Goal: Information Seeking & Learning: Learn about a topic

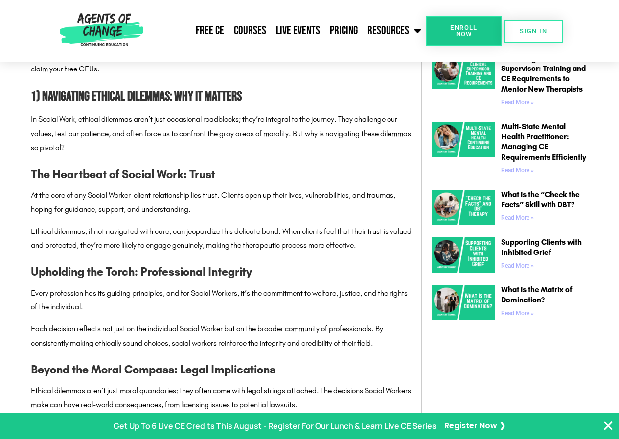
scroll to position [636, 0]
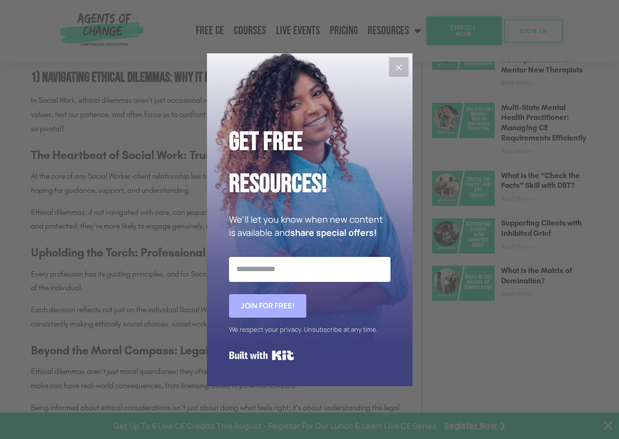
click at [399, 62] on icon "Close" at bounding box center [399, 68] width 12 height 12
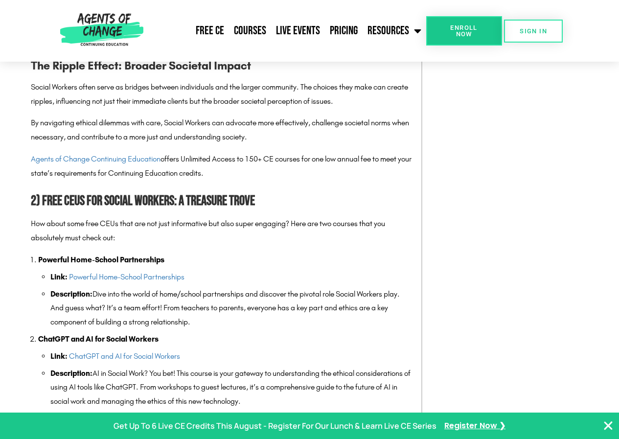
scroll to position [929, 0]
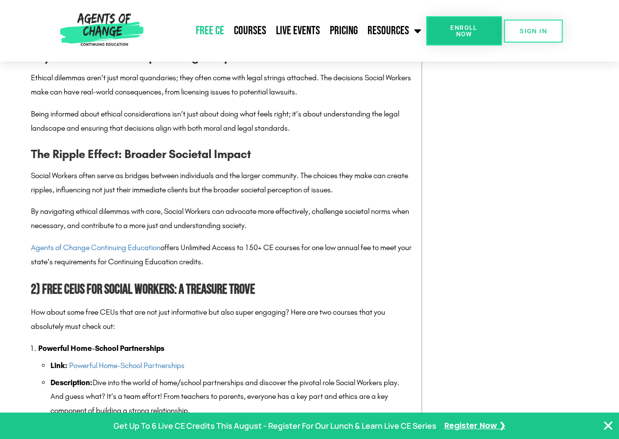
click at [215, 26] on link "Free CE" at bounding box center [210, 31] width 38 height 24
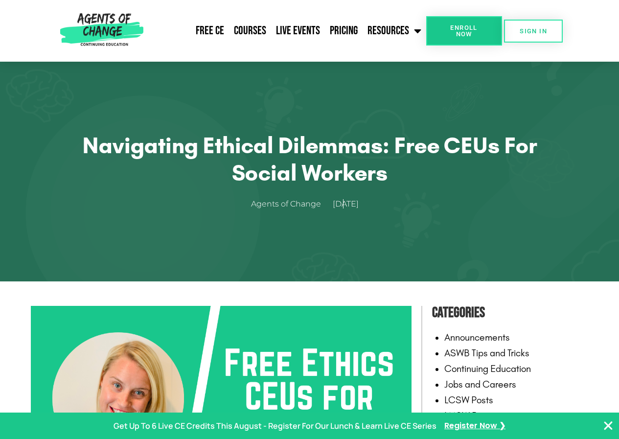
scroll to position [293, 0]
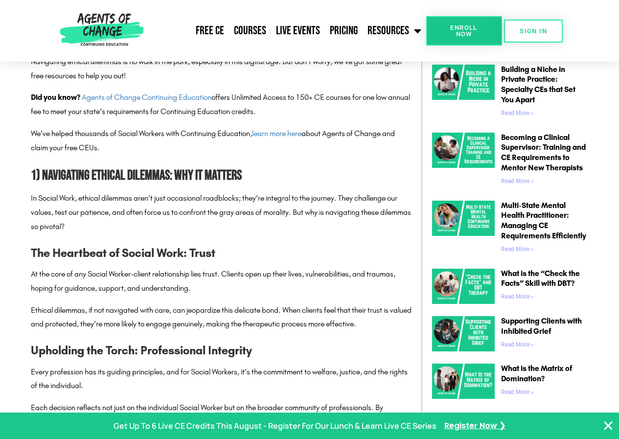
scroll to position [782, 0]
